Goal: Information Seeking & Learning: Learn about a topic

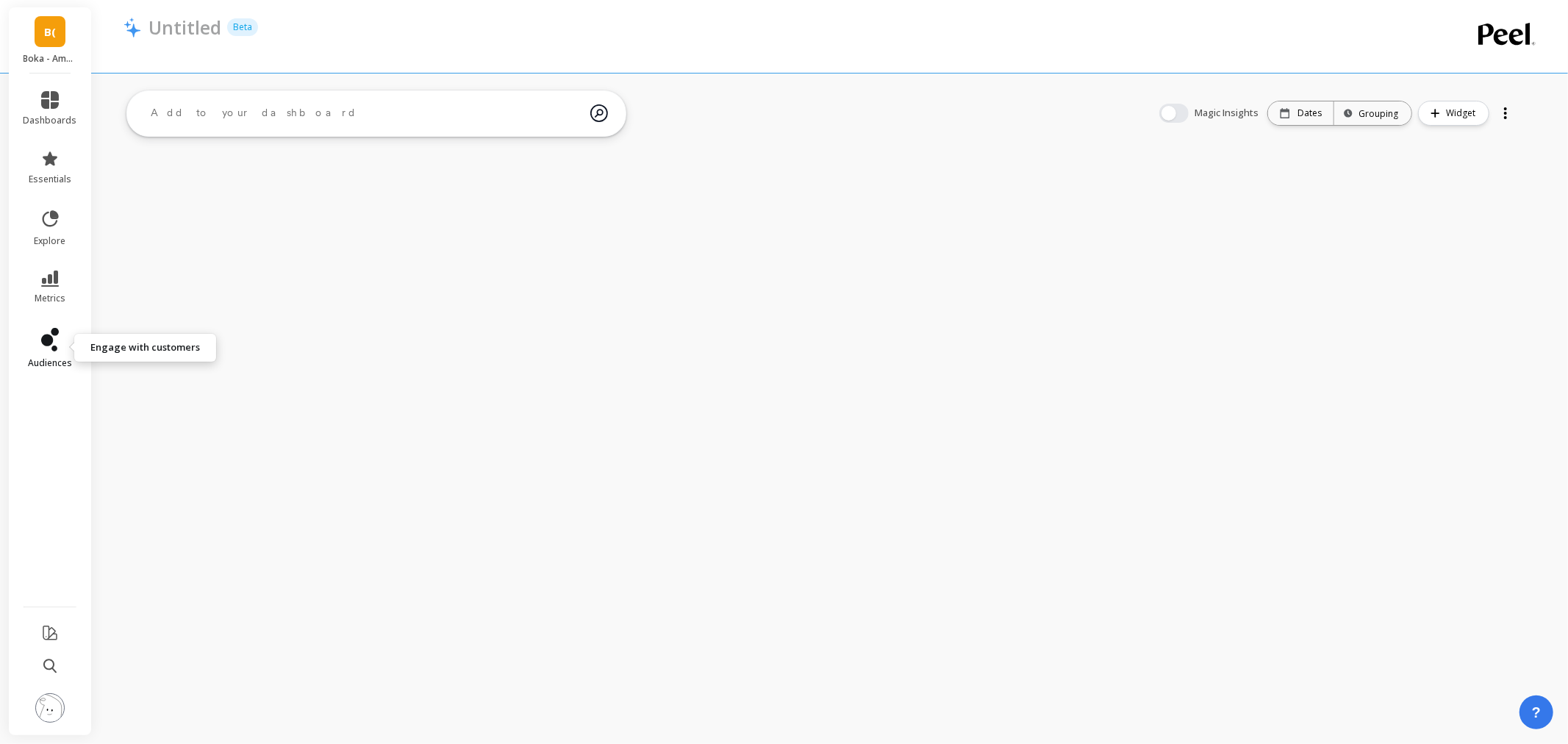
click at [54, 348] on icon at bounding box center [54, 348] width 6 height 6
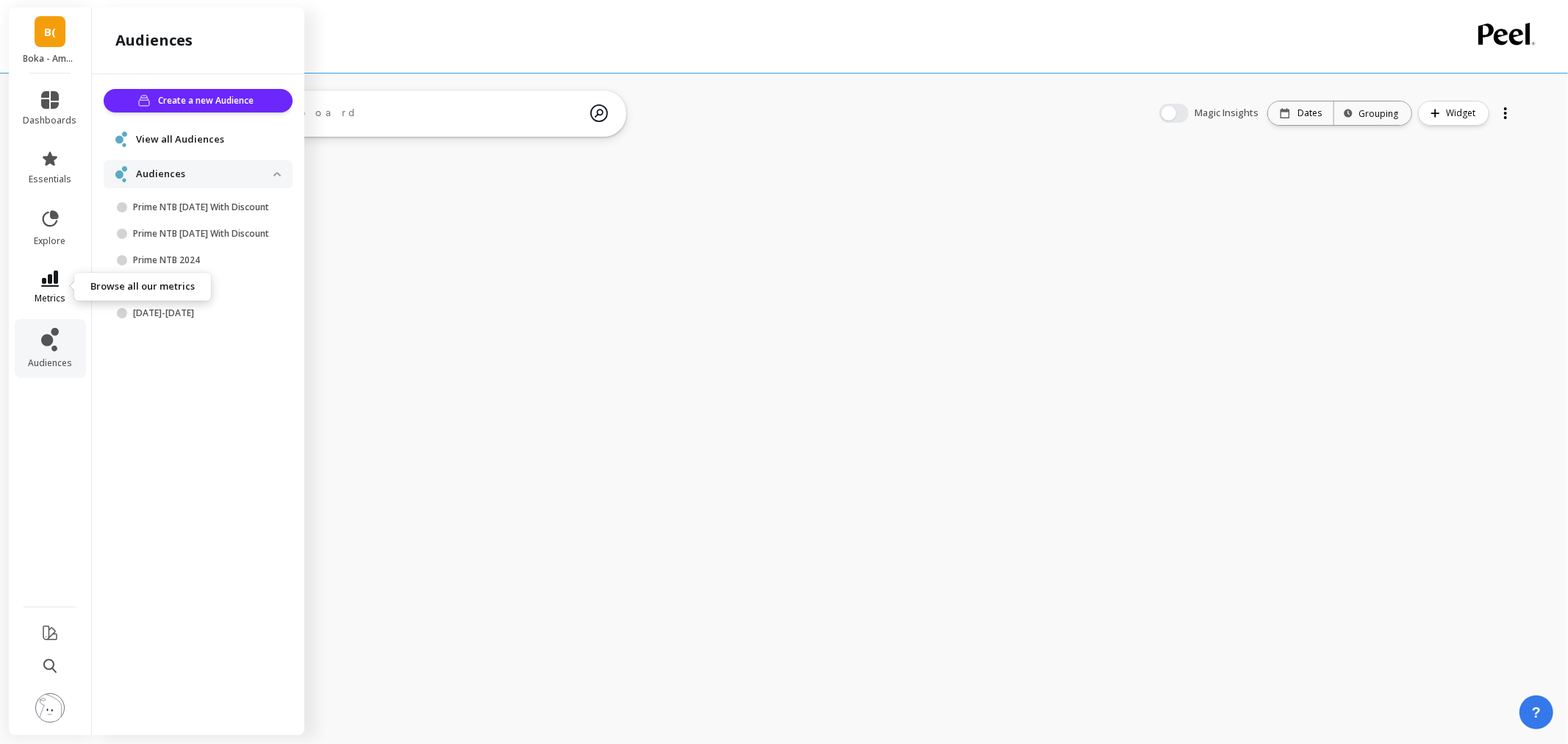
click at [32, 284] on link "metrics" at bounding box center [50, 288] width 54 height 34
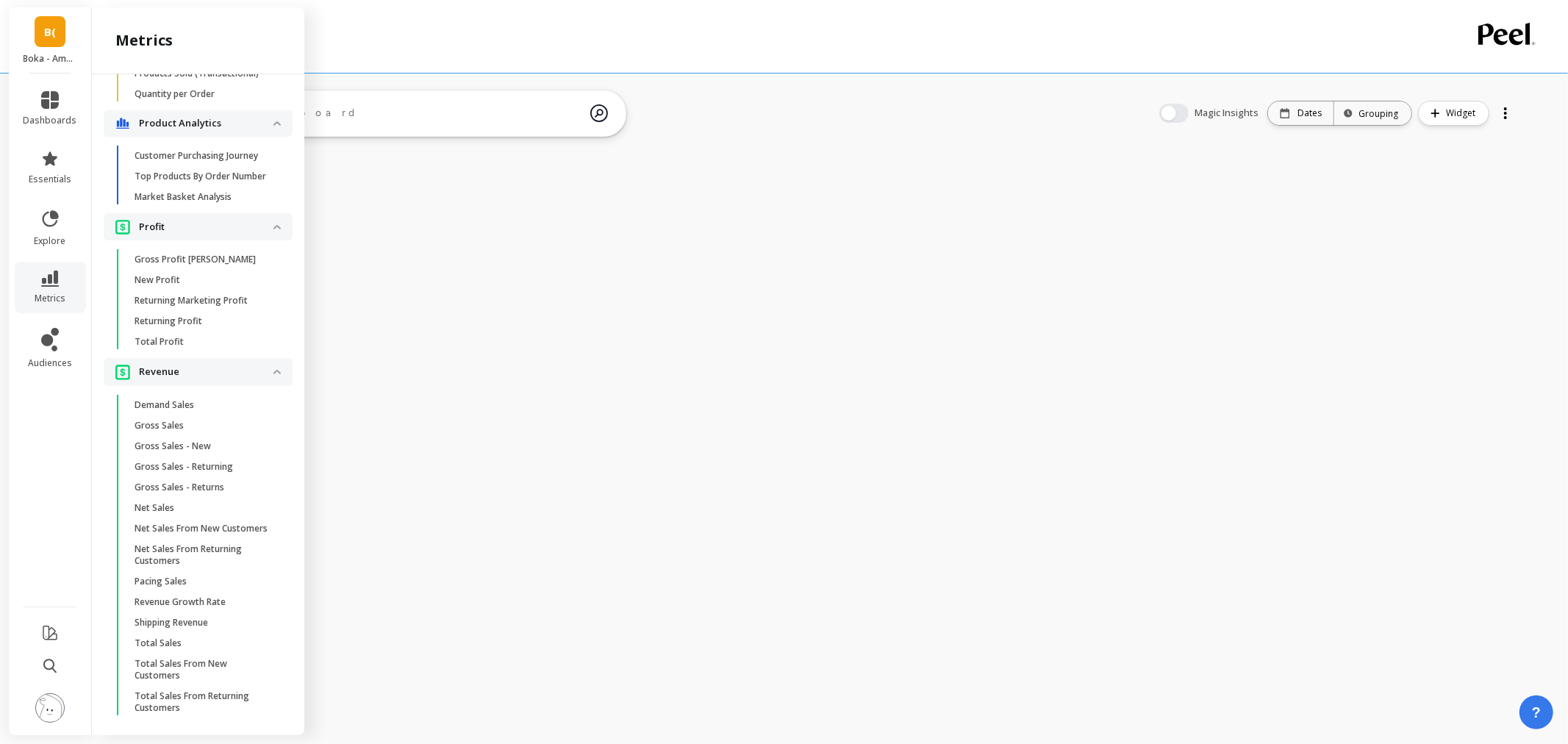
scroll to position [1041, 0]
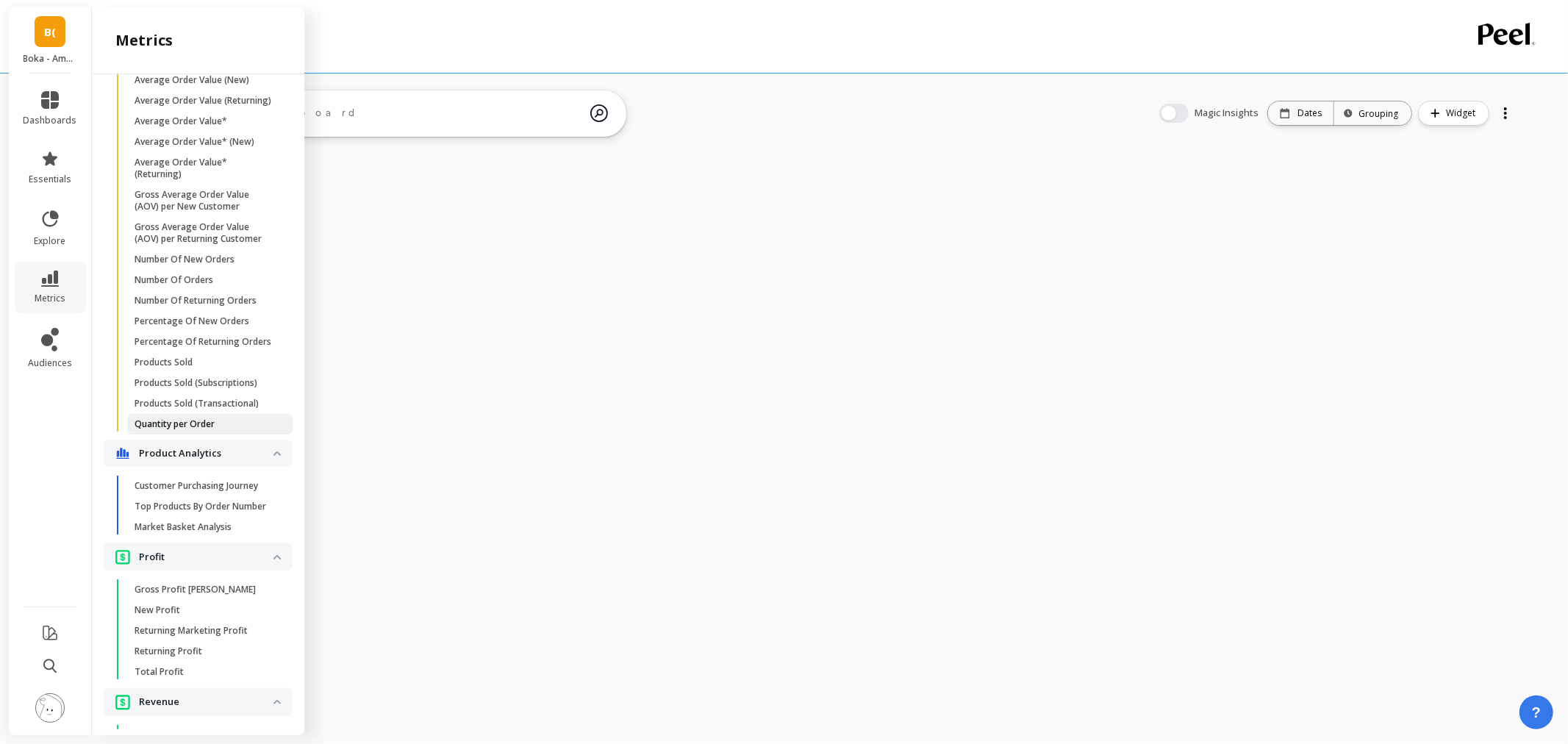
click at [204, 430] on p "Quantity per Order" at bounding box center [174, 424] width 80 height 12
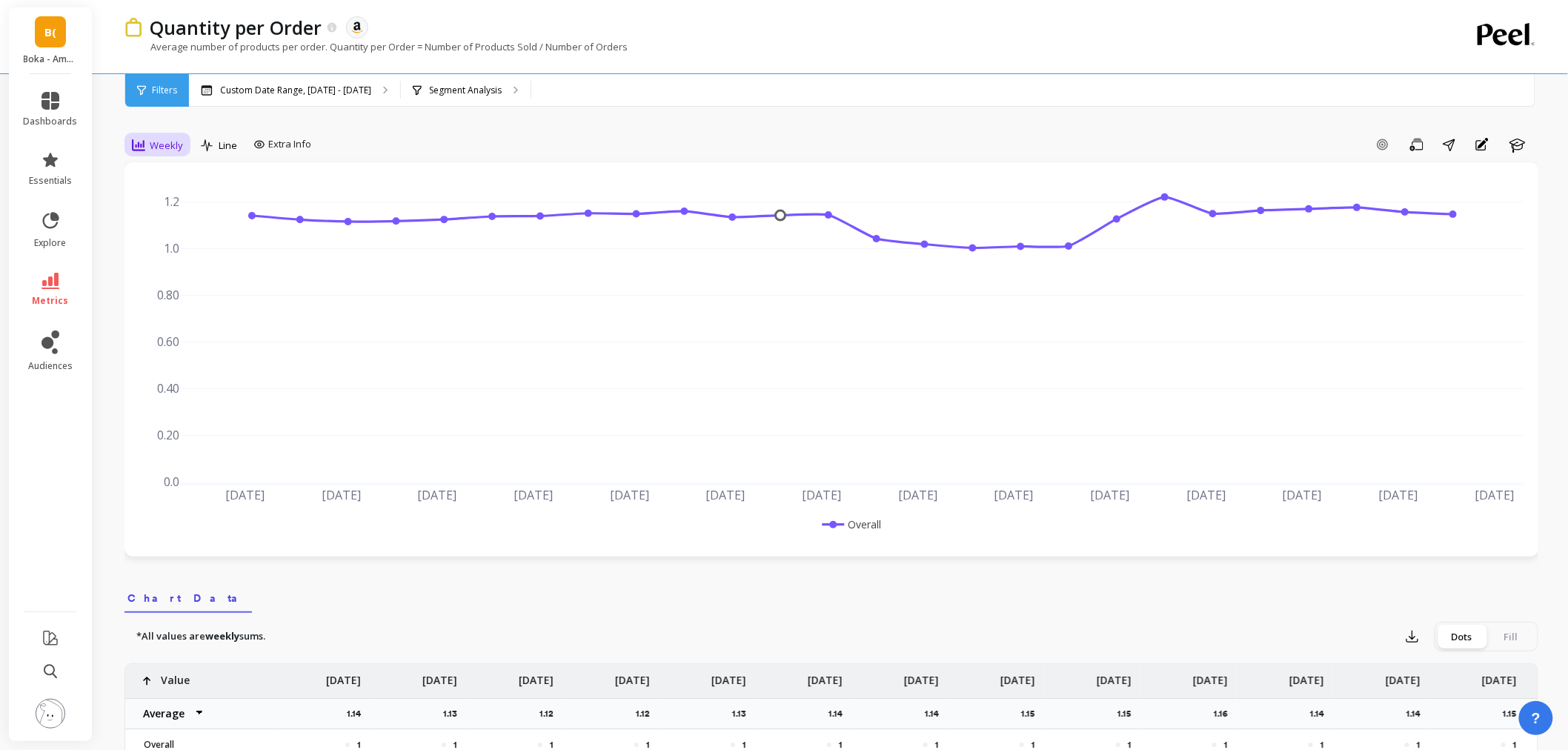
click at [163, 141] on span "Weekly" at bounding box center [166, 145] width 33 height 14
click at [161, 266] on div "Monthly" at bounding box center [180, 263] width 85 height 14
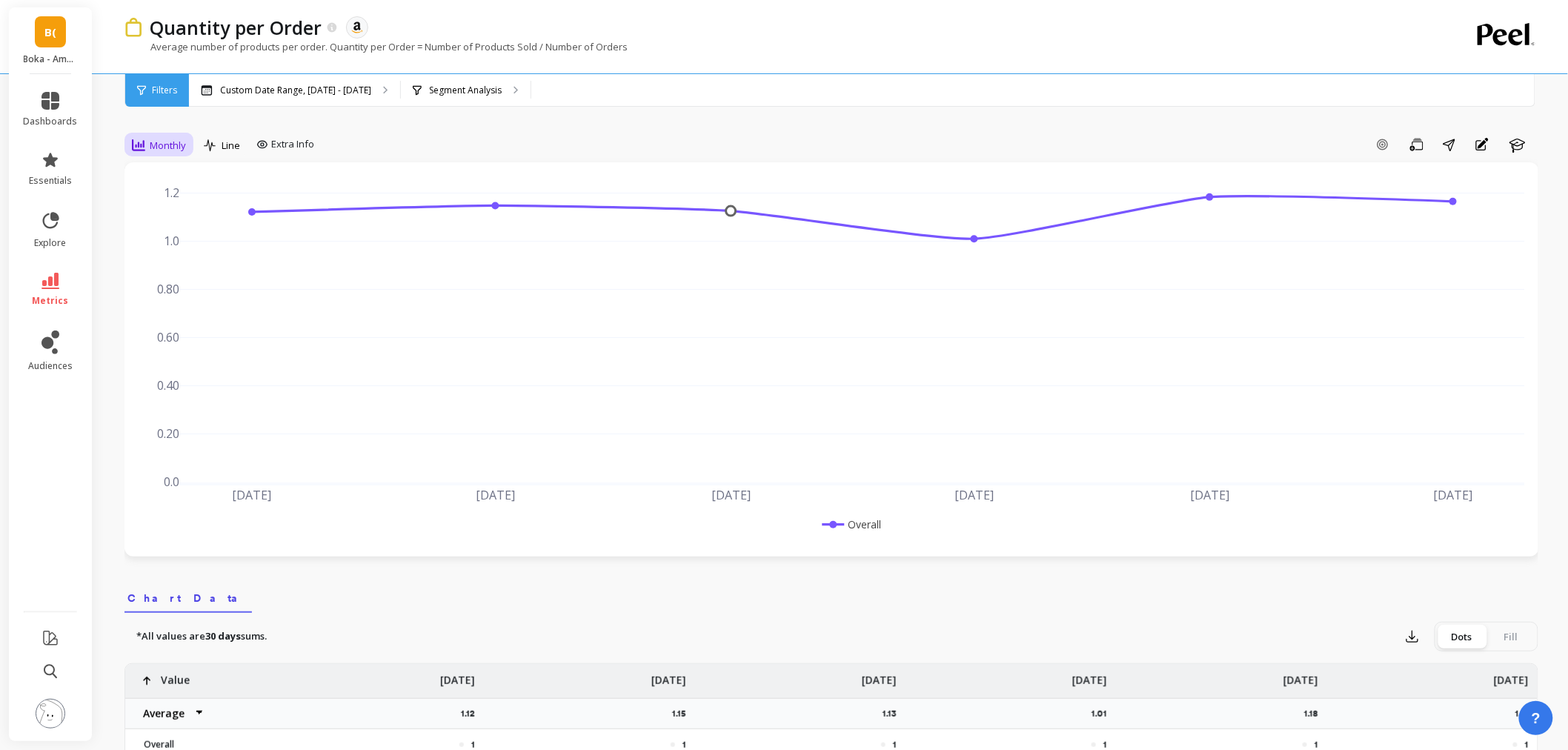
click at [159, 138] on span "Monthly" at bounding box center [168, 145] width 36 height 14
click at [164, 224] on div "Weekly" at bounding box center [179, 235] width 103 height 26
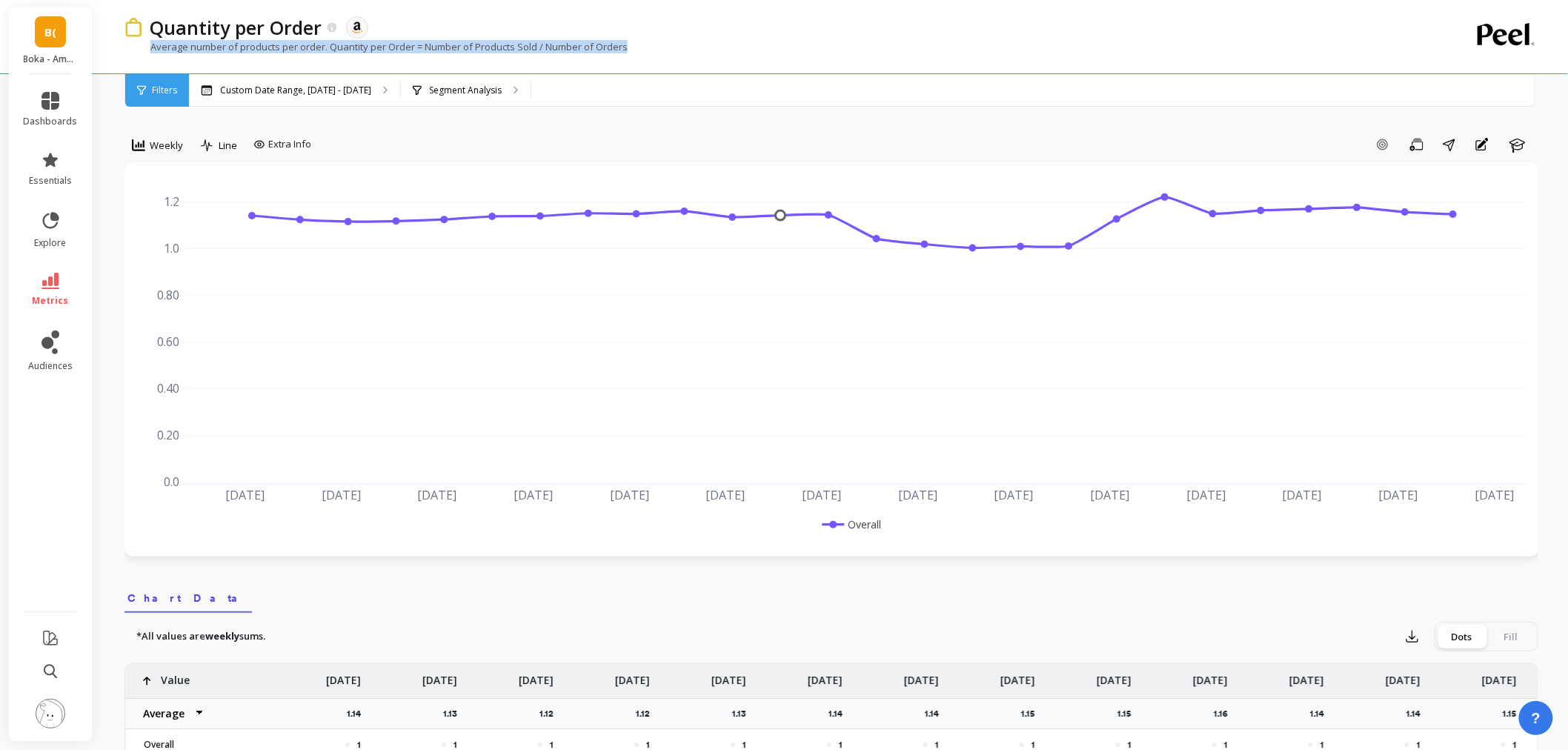
drag, startPoint x: 635, startPoint y: 42, endPoint x: 150, endPoint y: 46, distance: 485.0
click at [150, 46] on div "Average number of products per order. Quantity per Order = Number of Products S…" at bounding box center [771, 53] width 1292 height 28
copy p "Average number of products per order. Quantity per Order = Number of Products S…"
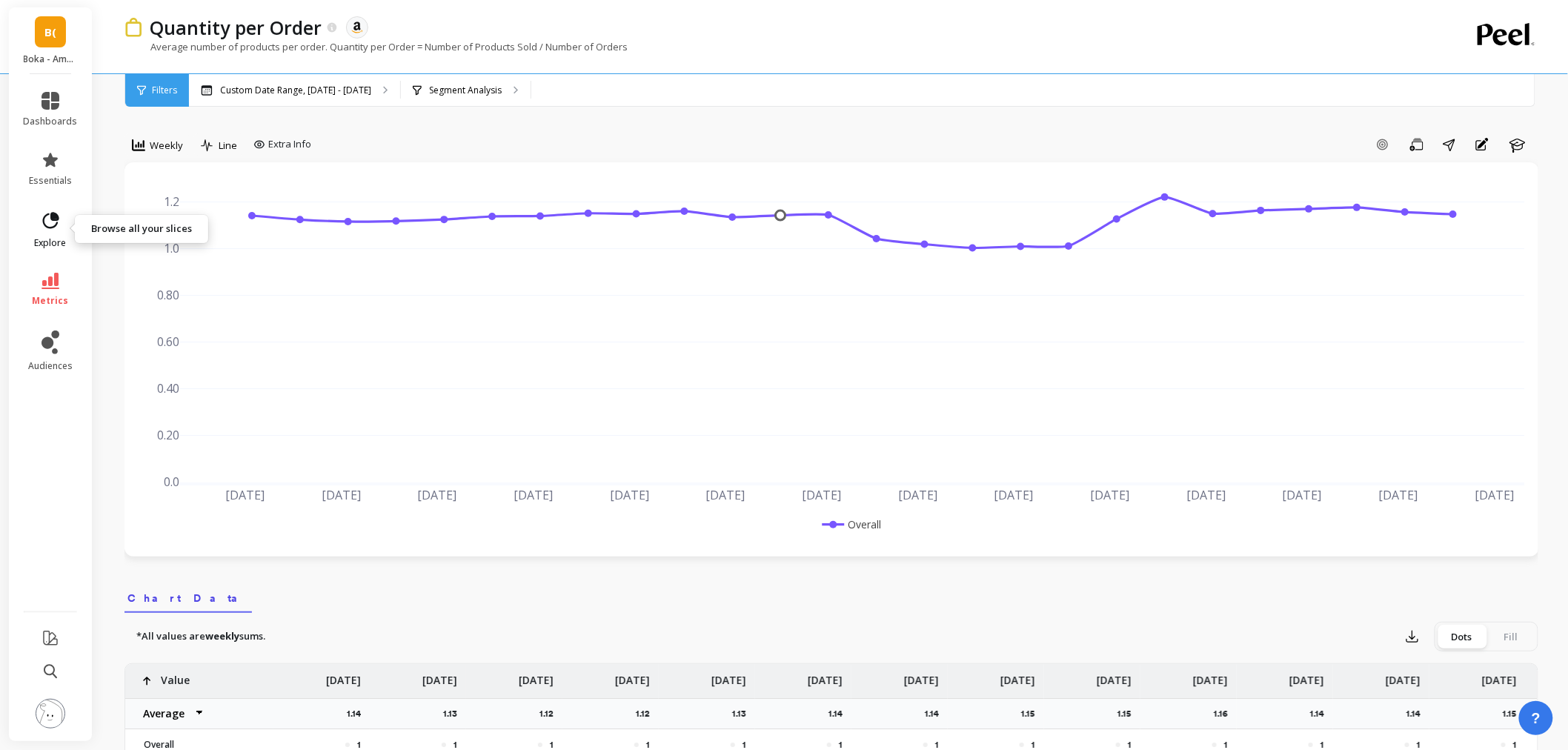
click at [44, 227] on icon at bounding box center [50, 221] width 20 height 20
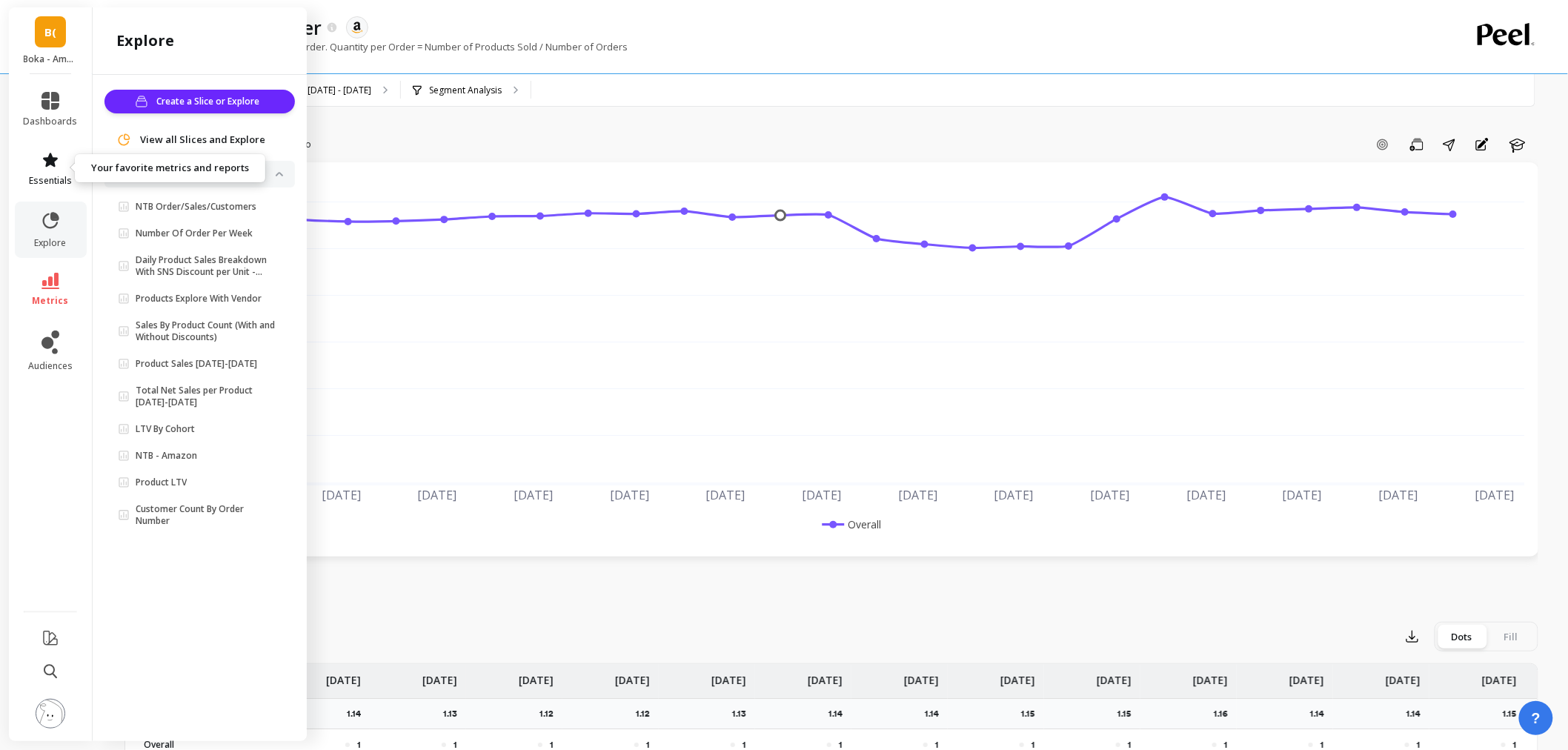
click at [58, 154] on icon at bounding box center [50, 160] width 18 height 18
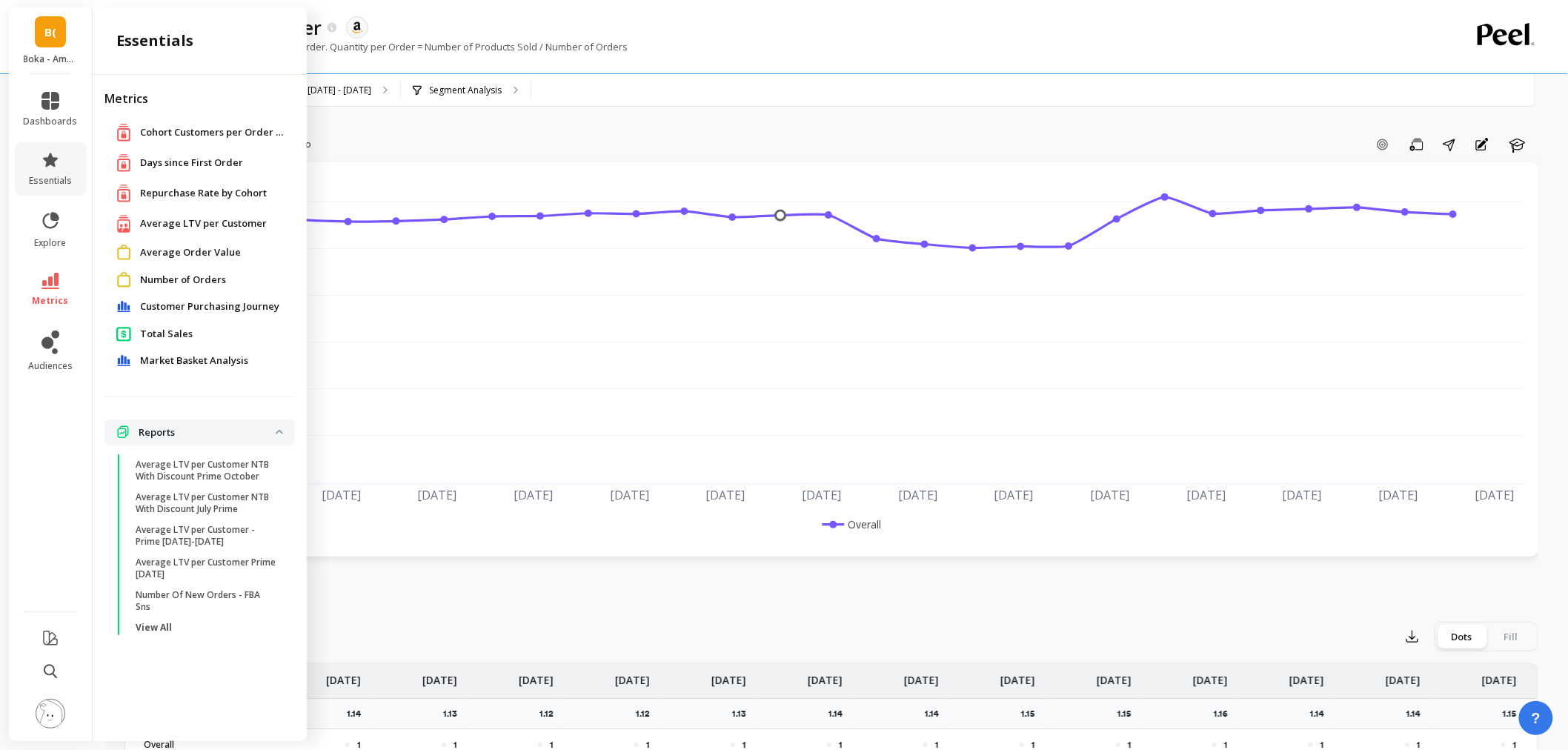
click at [62, 307] on li "metrics" at bounding box center [50, 289] width 72 height 52
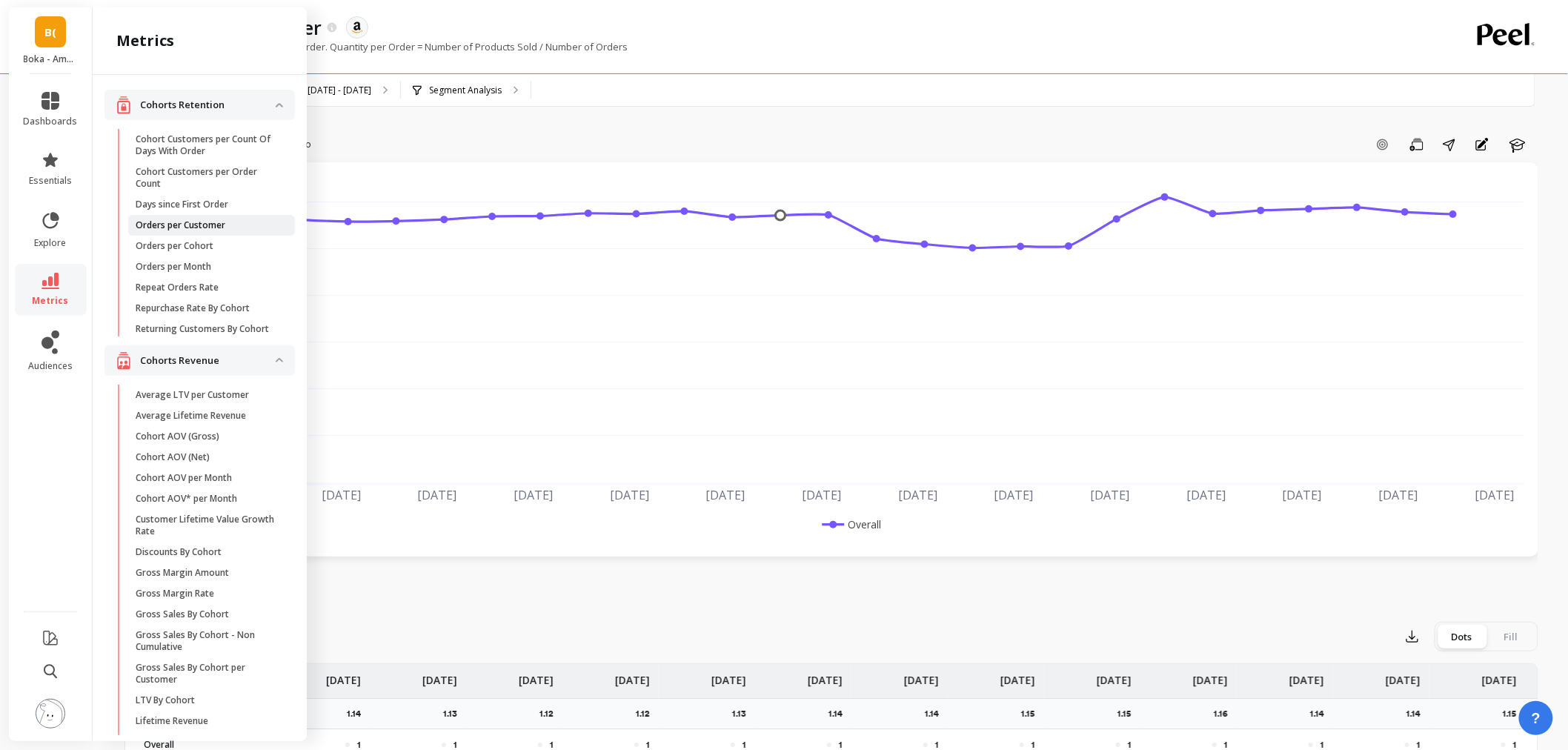
click at [219, 217] on link "Orders per Customer" at bounding box center [211, 225] width 167 height 20
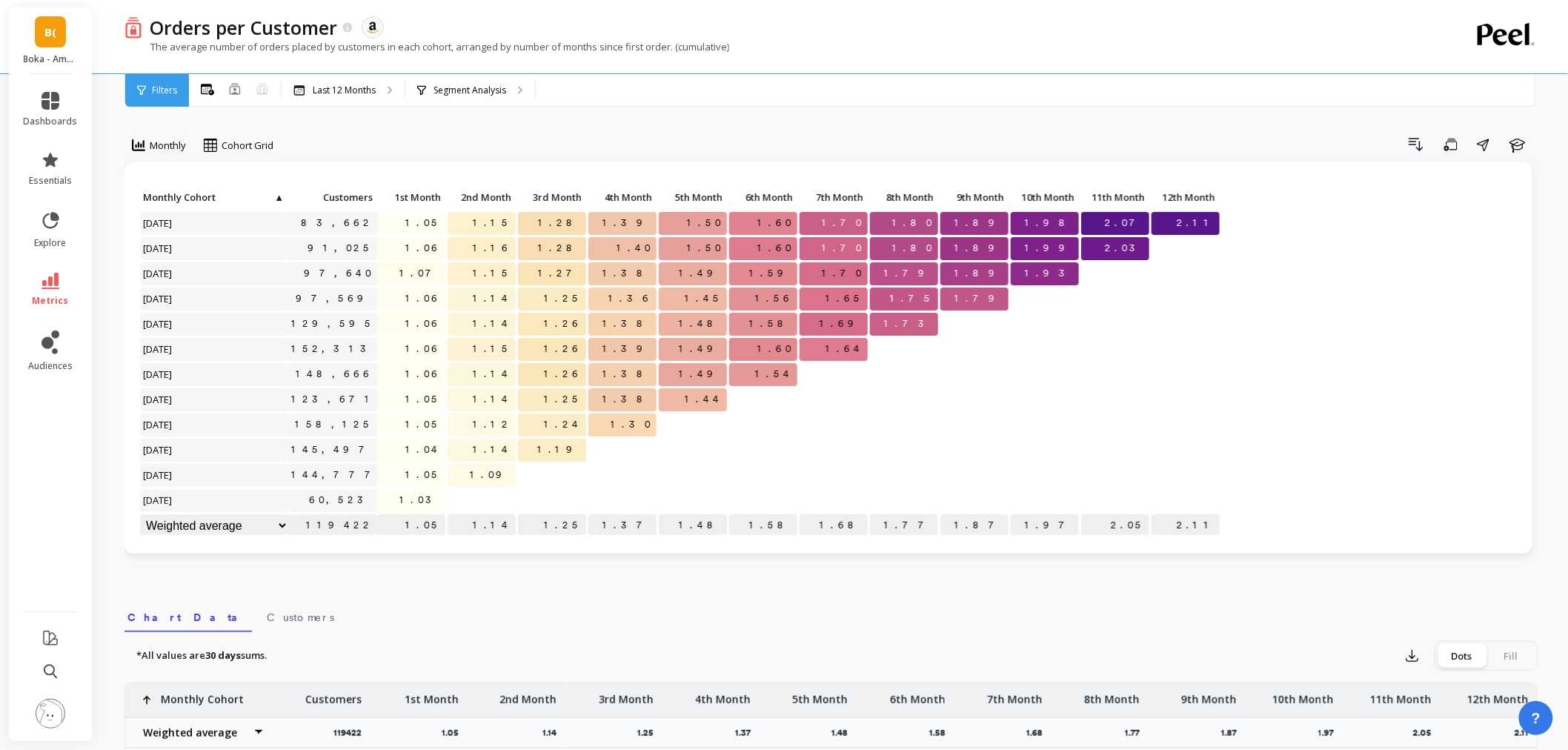
click at [53, 274] on icon at bounding box center [50, 281] width 18 height 16
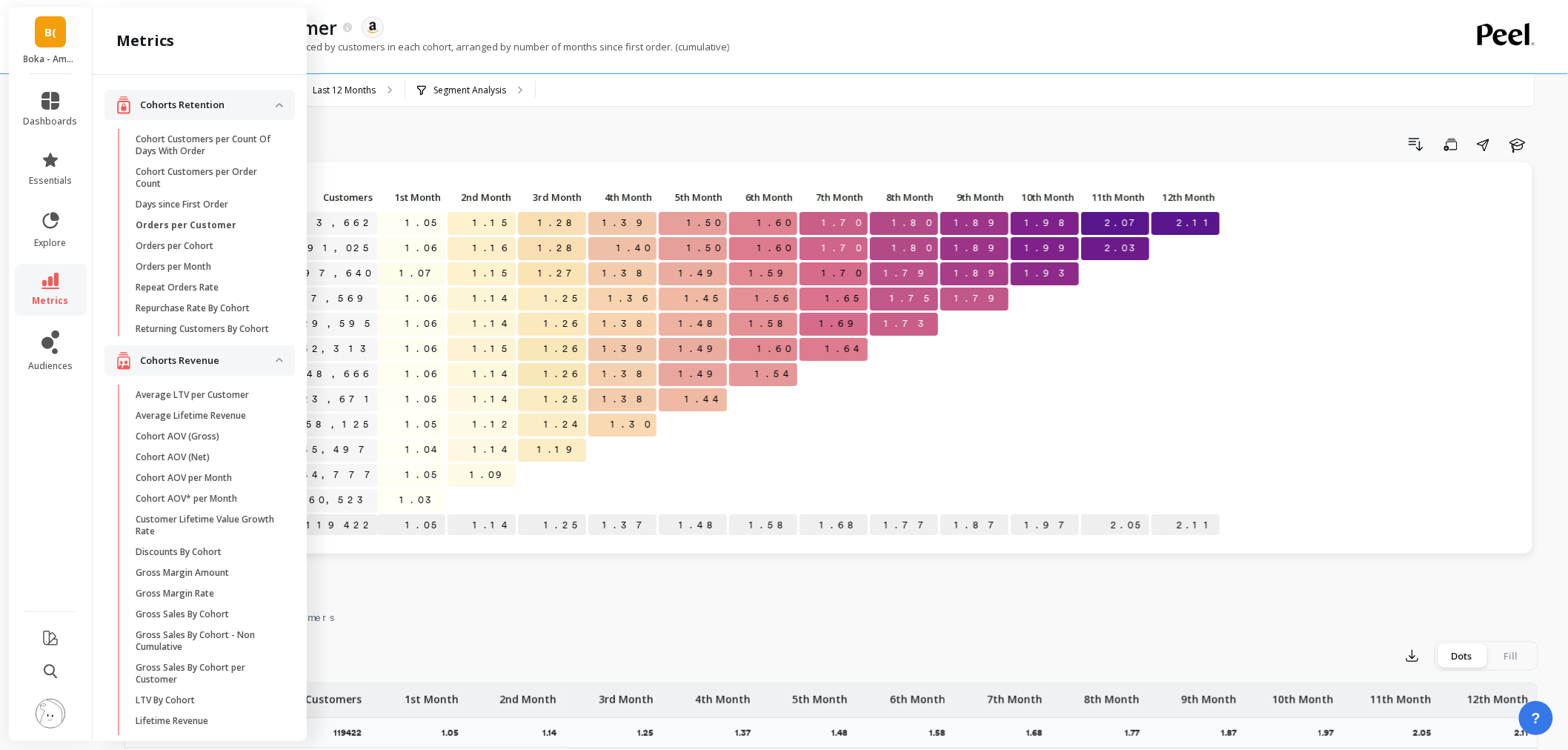
click at [589, 20] on div "Orders per Customer The data you are viewing comes from: Amazon Seller Central" at bounding box center [779, 27] width 1275 height 25
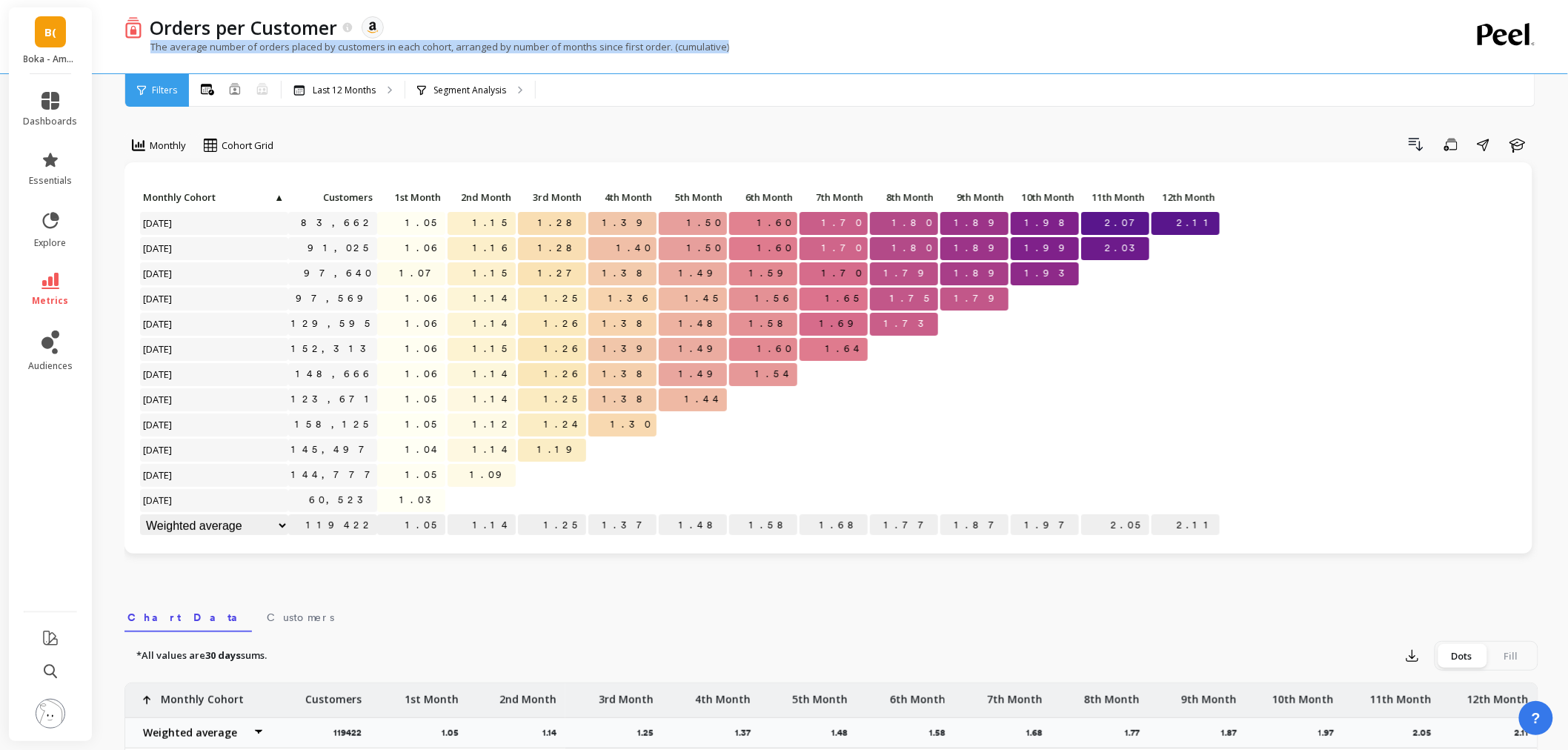
drag, startPoint x: 150, startPoint y: 47, endPoint x: 742, endPoint y: 48, distance: 592.0
click at [742, 48] on div "The average number of orders placed by customers in each cohort, arranged by nu…" at bounding box center [771, 53] width 1292 height 28
copy p "The average number of orders placed by customers in each cohort, arranged by nu…"
